Goal: Task Accomplishment & Management: Use online tool/utility

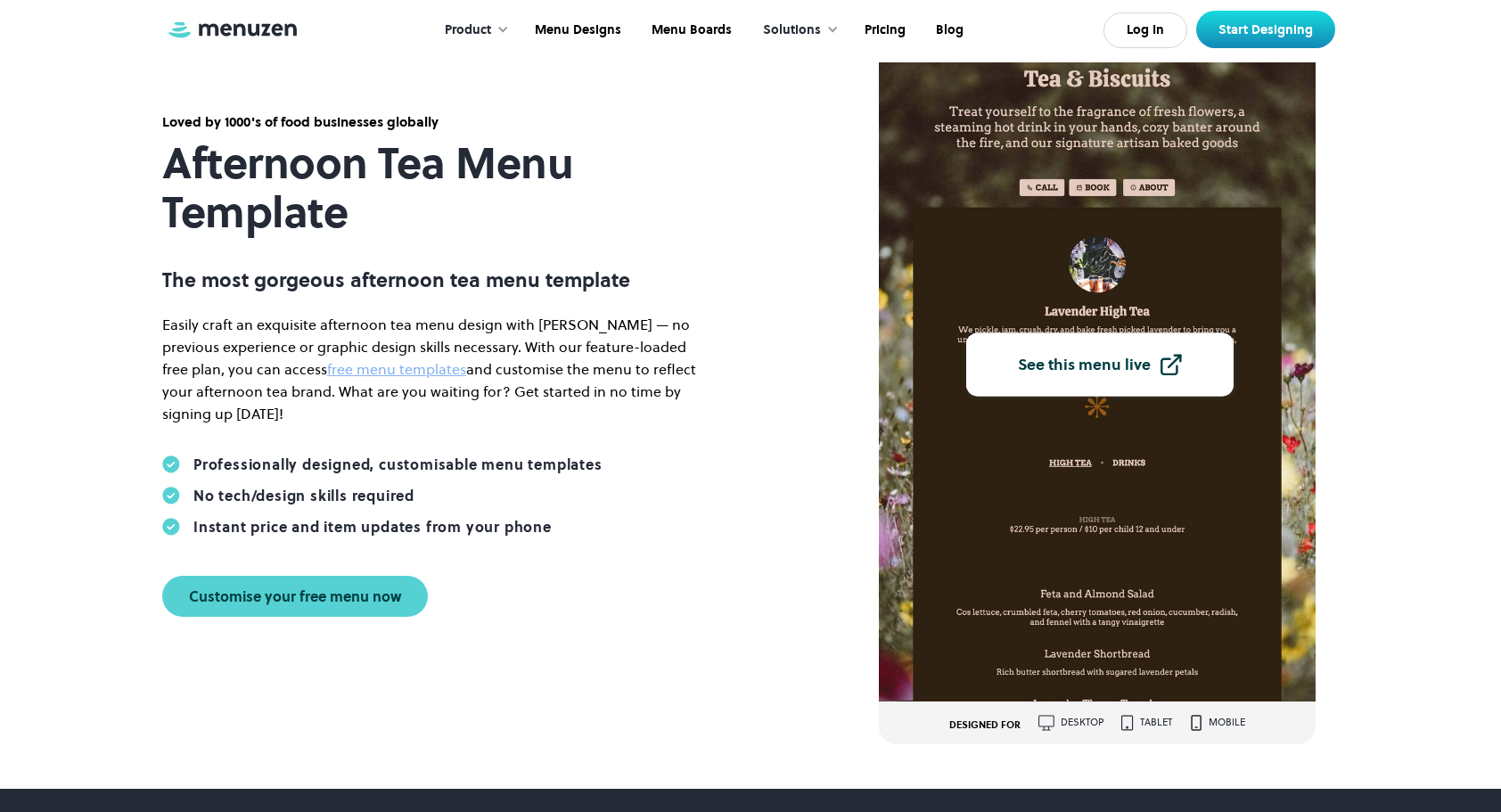
scroll to position [179, 0]
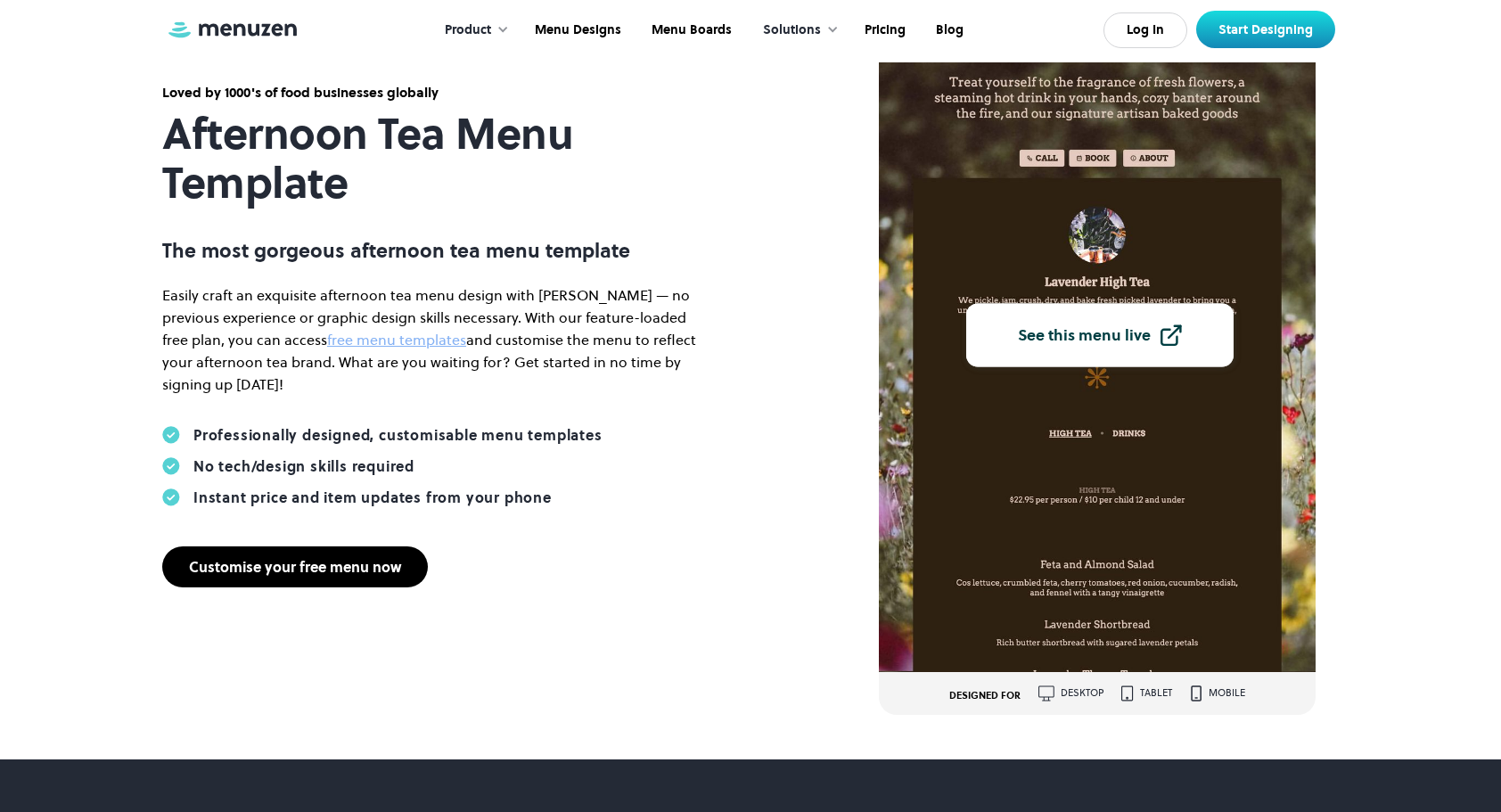
click at [275, 561] on div "Customise your free menu now" at bounding box center [295, 566] width 212 height 14
click at [328, 344] on link "free menu templates" at bounding box center [397, 339] width 139 height 20
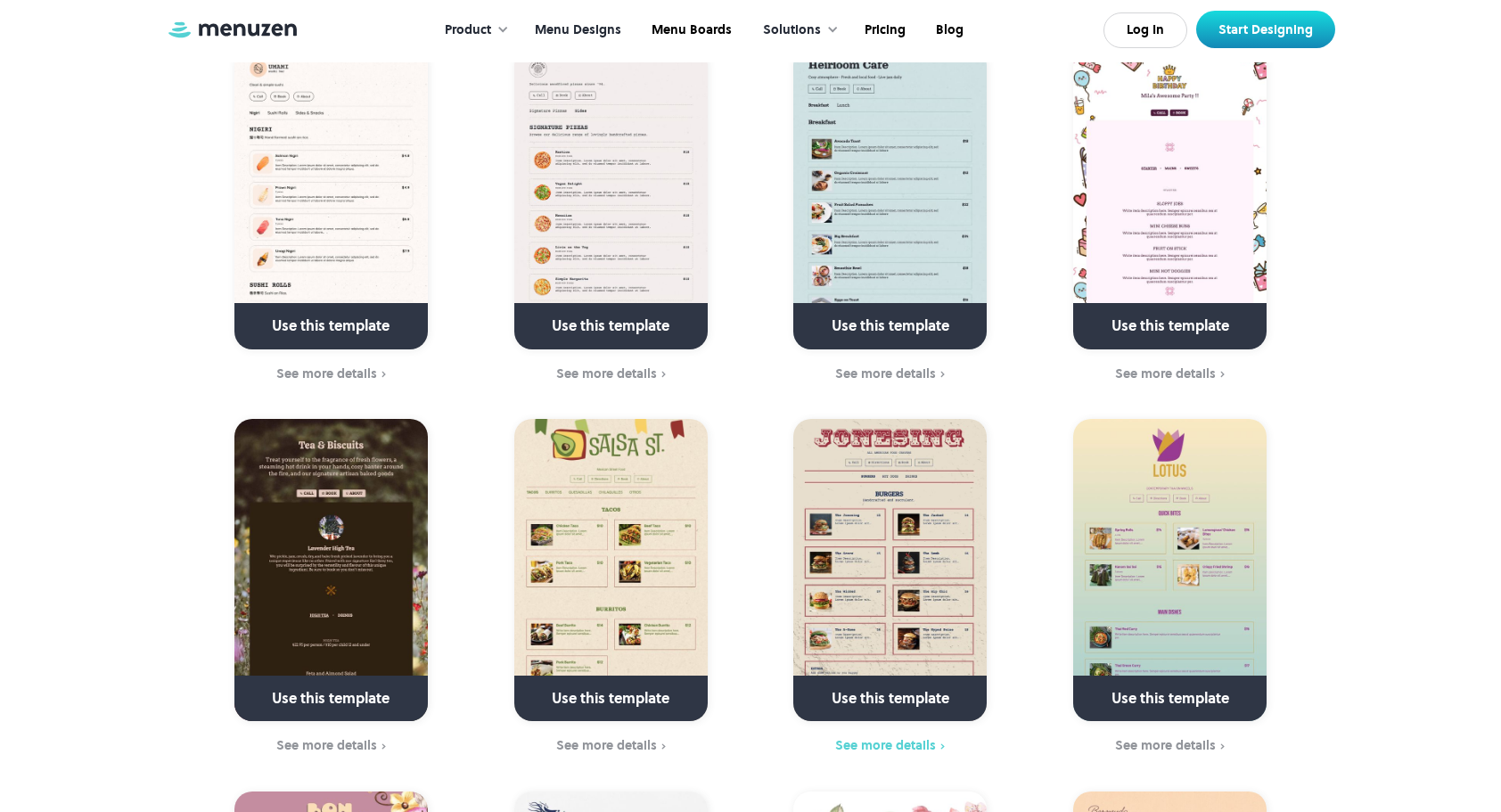
scroll to position [5348, 0]
